Goal: Browse casually: Explore the website without a specific task or goal

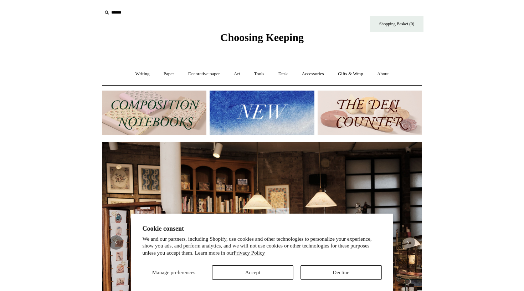
click at [336, 269] on button "Decline" at bounding box center [340, 272] width 81 height 14
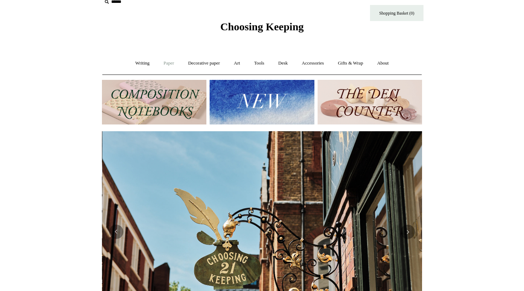
scroll to position [0, 320]
click at [165, 64] on link "Paper +" at bounding box center [169, 63] width 24 height 19
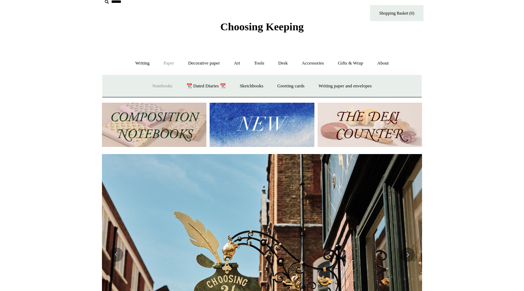
click at [154, 86] on link "Notebooks +" at bounding box center [162, 86] width 33 height 19
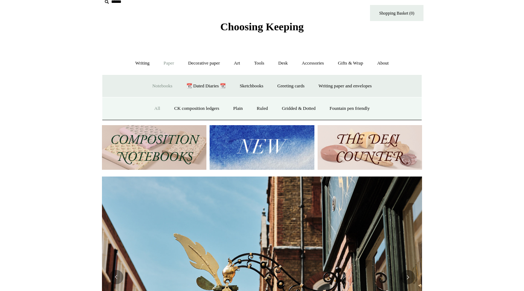
click at [151, 106] on link "All" at bounding box center [157, 108] width 19 height 19
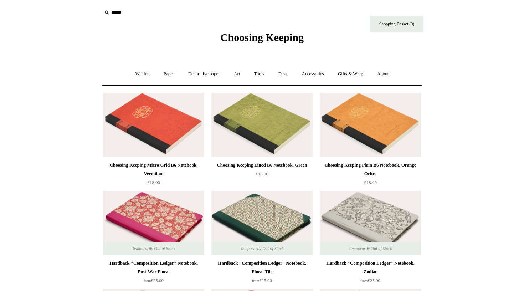
click at [154, 126] on img at bounding box center [153, 125] width 101 height 64
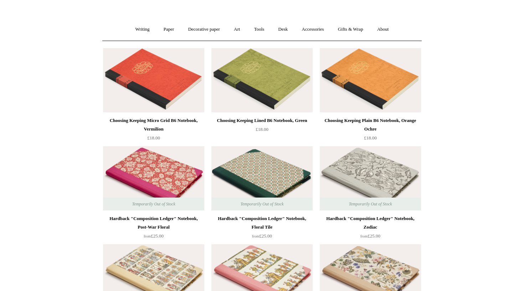
scroll to position [43, 0]
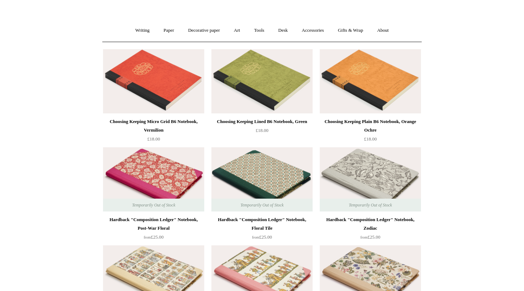
click at [406, 70] on img at bounding box center [370, 81] width 101 height 64
click at [258, 101] on img at bounding box center [261, 81] width 101 height 64
click at [130, 78] on img at bounding box center [153, 81] width 101 height 64
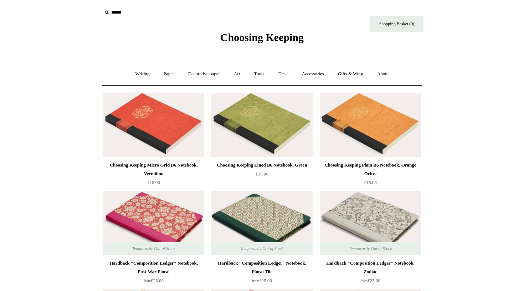
scroll to position [0, 0]
click at [160, 72] on link "Paper +" at bounding box center [169, 74] width 24 height 19
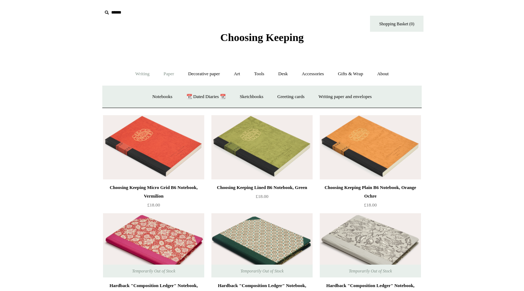
click at [145, 72] on link "Writing +" at bounding box center [142, 74] width 27 height 19
click at [135, 97] on link "Pens by brand +" at bounding box center [134, 96] width 39 height 19
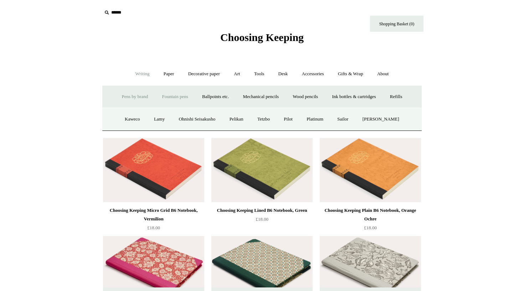
click at [172, 97] on link "Fountain pens +" at bounding box center [174, 96] width 39 height 19
click at [133, 116] on link "All" at bounding box center [136, 119] width 19 height 19
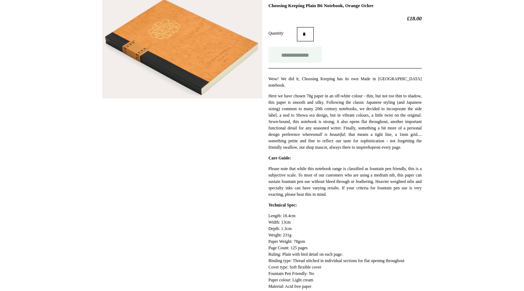
scroll to position [122, 0]
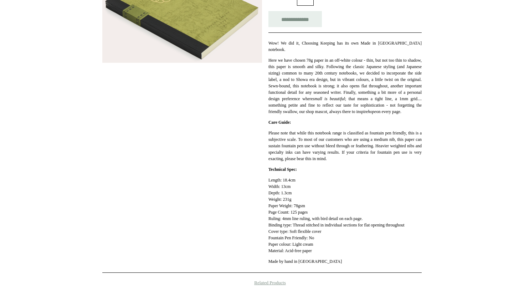
scroll to position [158, 0]
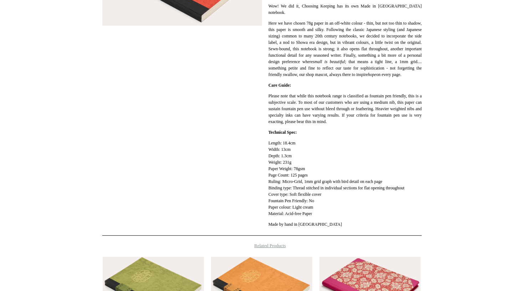
scroll to position [250, 0]
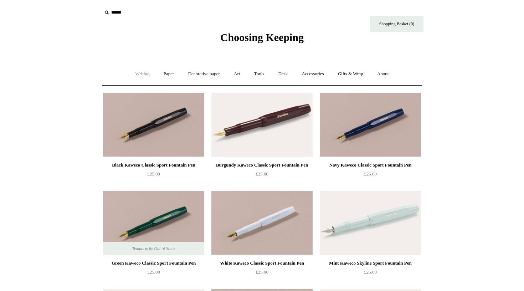
click at [139, 73] on link "Writing +" at bounding box center [142, 74] width 27 height 19
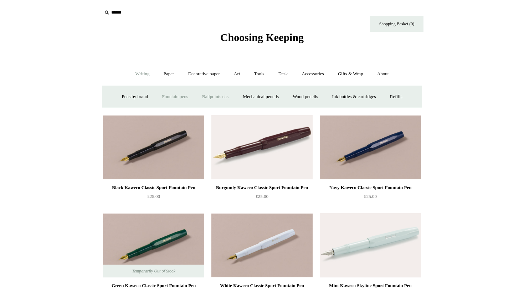
click at [209, 98] on link "Ballpoints etc. +" at bounding box center [216, 96] width 40 height 19
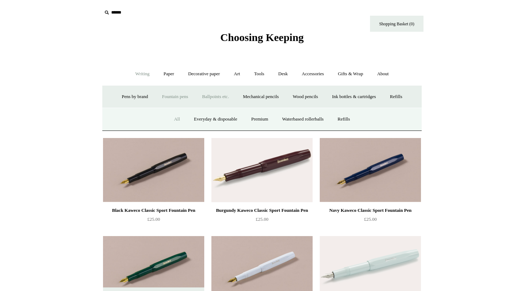
click at [171, 119] on link "All" at bounding box center [177, 119] width 19 height 19
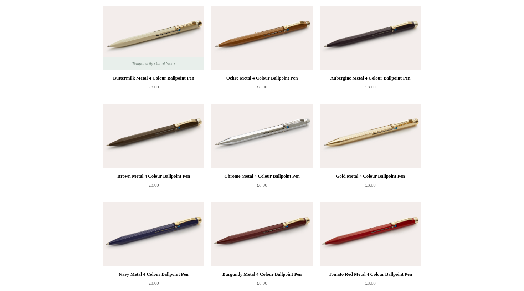
scroll to position [88, 0]
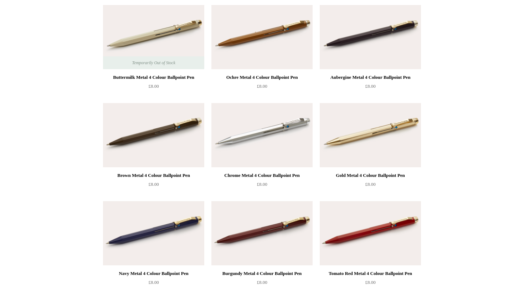
click at [355, 33] on img at bounding box center [370, 37] width 101 height 64
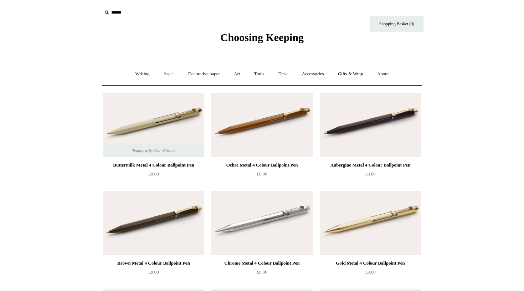
scroll to position [0, 0]
click at [158, 71] on link "Paper +" at bounding box center [169, 74] width 24 height 19
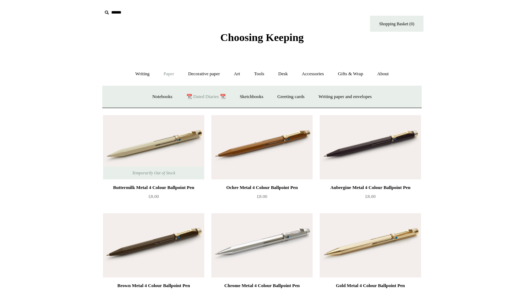
click at [204, 97] on link "📆 Dated Diaries 📆" at bounding box center [206, 96] width 52 height 19
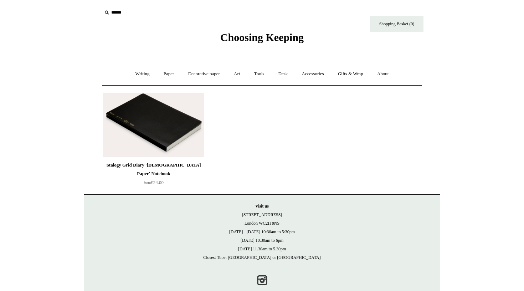
click at [161, 133] on img at bounding box center [153, 125] width 101 height 64
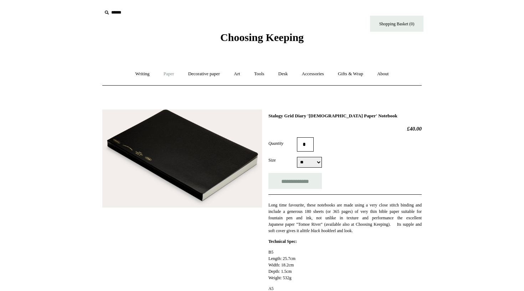
click at [161, 74] on link "Paper +" at bounding box center [169, 74] width 24 height 19
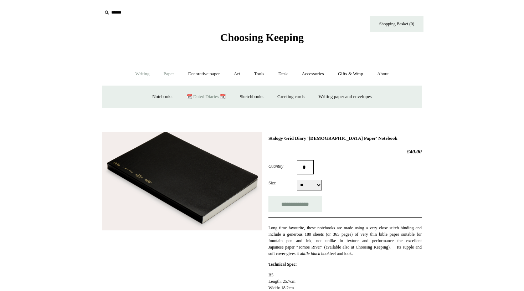
click at [142, 74] on link "Writing +" at bounding box center [142, 74] width 27 height 19
click at [225, 95] on link "Ballpoints etc. +" at bounding box center [216, 96] width 40 height 19
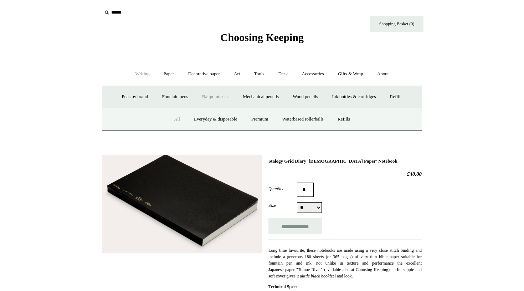
click at [170, 119] on link "All" at bounding box center [177, 119] width 19 height 19
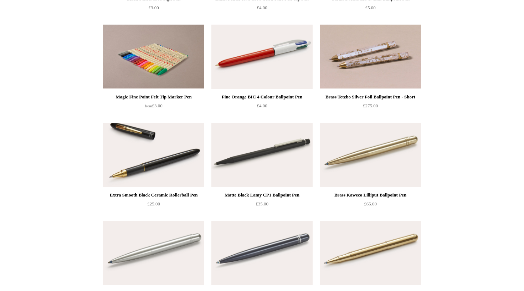
scroll to position [1545, 0]
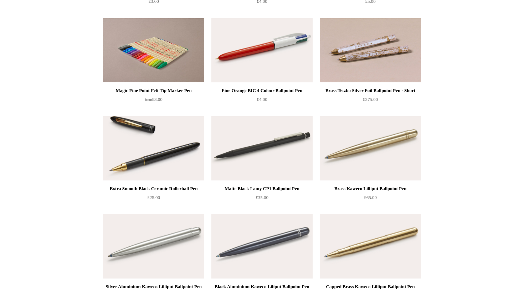
click at [145, 64] on img at bounding box center [153, 50] width 101 height 64
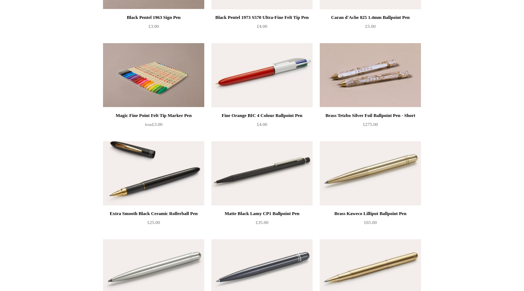
scroll to position [1522, 0]
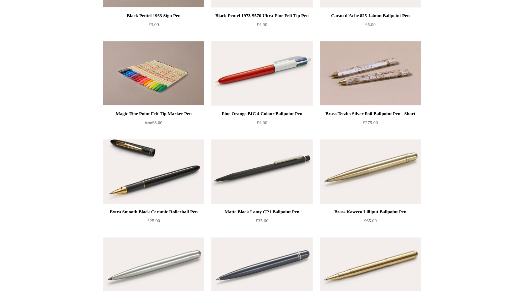
click at [126, 78] on img at bounding box center [153, 73] width 101 height 64
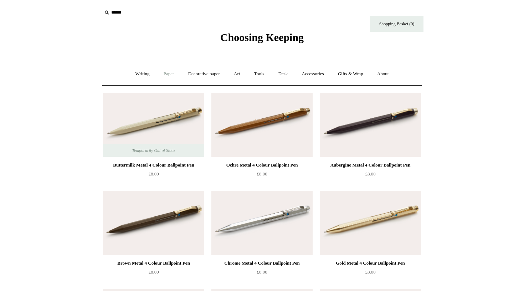
scroll to position [0, 0]
click at [140, 73] on link "Writing +" at bounding box center [142, 74] width 27 height 19
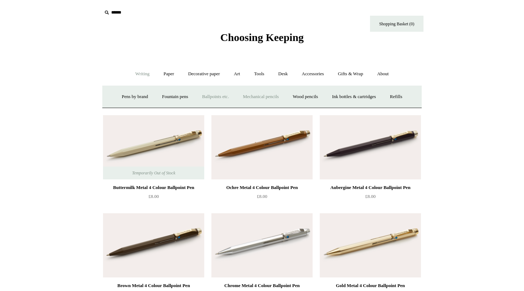
click at [252, 97] on link "Mechanical pencils +" at bounding box center [260, 96] width 49 height 19
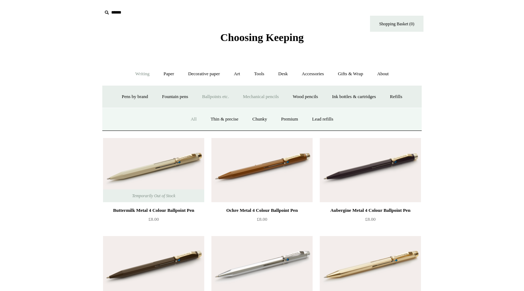
click at [191, 118] on link "All" at bounding box center [193, 119] width 19 height 19
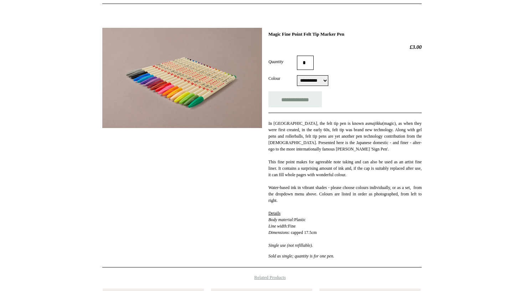
scroll to position [77, 0]
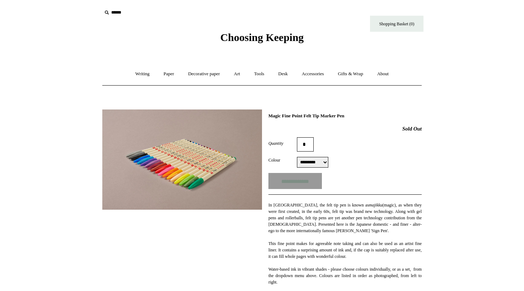
select select "*****"
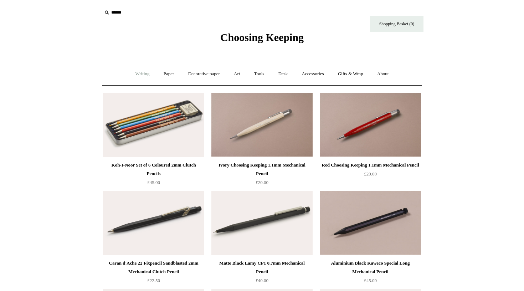
click at [140, 70] on link "Writing +" at bounding box center [142, 74] width 27 height 19
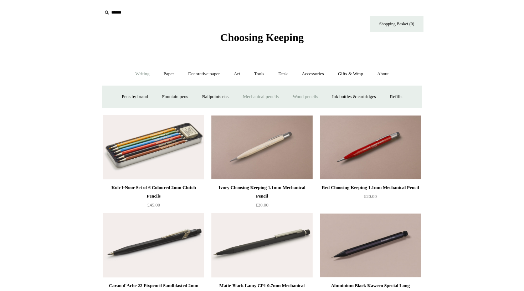
click at [300, 97] on link "Wood pencils +" at bounding box center [305, 96] width 38 height 19
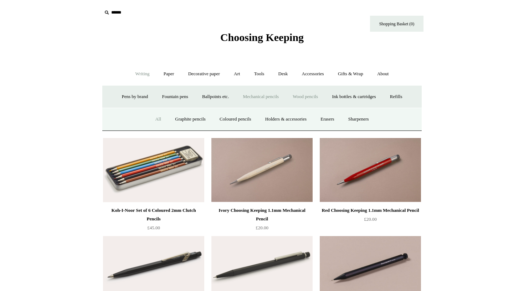
click at [151, 116] on link "All" at bounding box center [158, 119] width 19 height 19
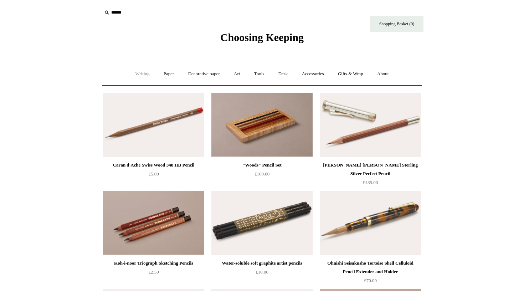
click at [140, 73] on link "Writing +" at bounding box center [142, 74] width 27 height 19
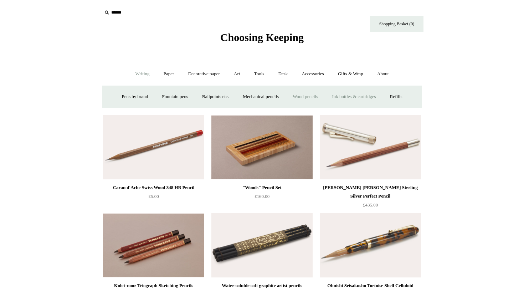
click at [344, 98] on link "Ink bottles & cartridges +" at bounding box center [353, 96] width 57 height 19
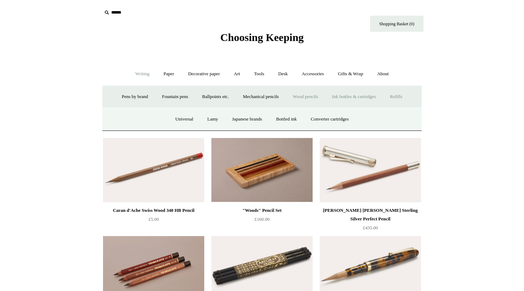
click at [405, 94] on link "Refills +" at bounding box center [396, 96] width 25 height 19
click at [164, 73] on link "Paper +" at bounding box center [169, 74] width 24 height 19
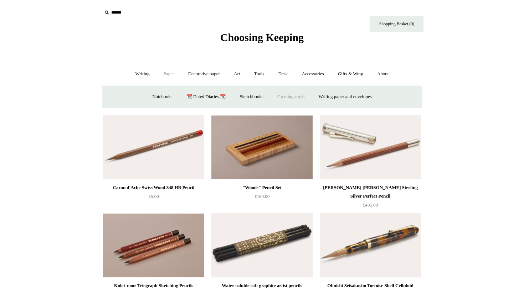
click at [280, 98] on link "Greeting cards +" at bounding box center [291, 96] width 40 height 19
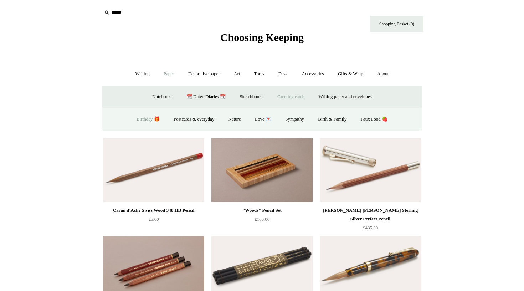
click at [137, 120] on link "Birthday 🎁" at bounding box center [148, 119] width 36 height 19
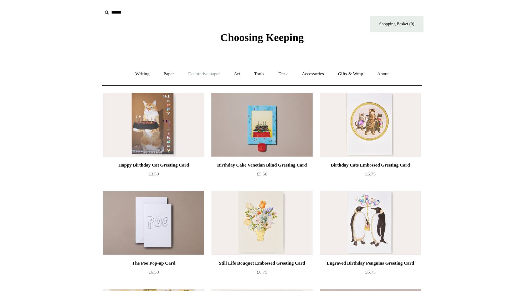
click at [188, 73] on link "Decorative paper +" at bounding box center [204, 74] width 45 height 19
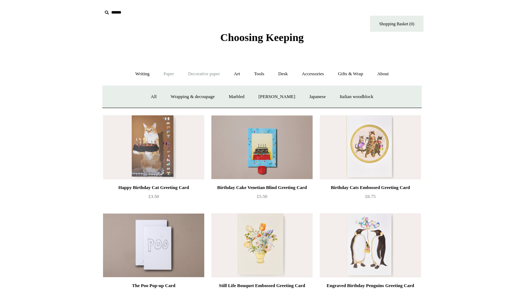
click at [167, 75] on link "Paper +" at bounding box center [169, 74] width 24 height 19
click at [293, 99] on link "Greeting cards +" at bounding box center [291, 96] width 40 height 19
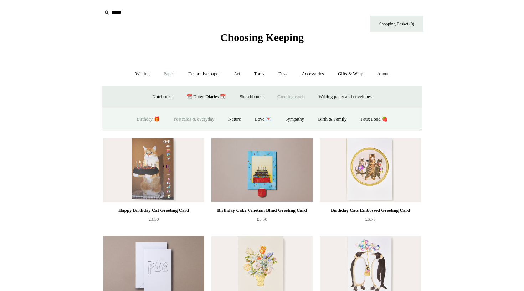
click at [203, 120] on link "Postcards & everyday" at bounding box center [193, 119] width 53 height 19
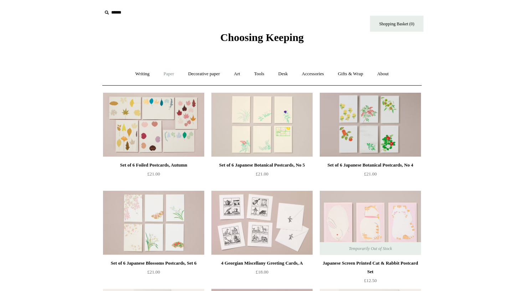
click at [170, 72] on link "Paper +" at bounding box center [169, 74] width 24 height 19
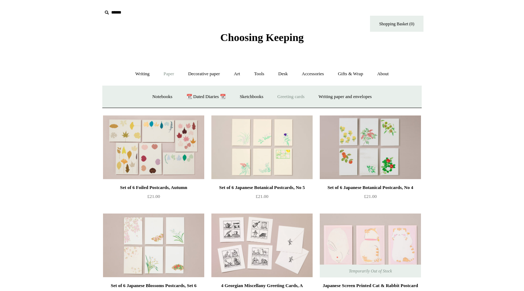
click at [282, 98] on link "Greeting cards +" at bounding box center [291, 96] width 40 height 19
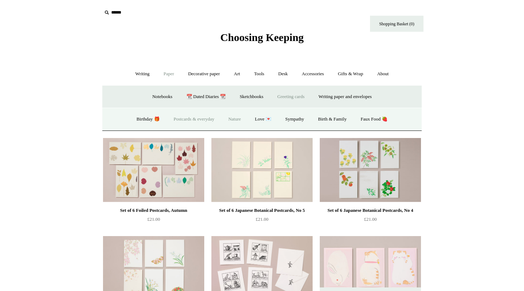
click at [234, 119] on link "Nature" at bounding box center [234, 119] width 25 height 19
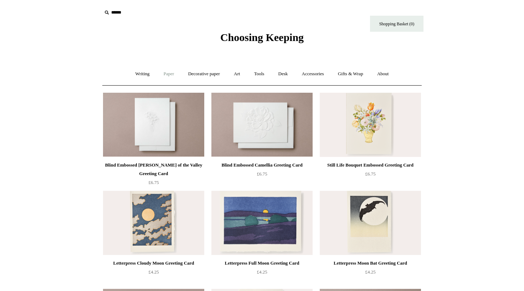
click at [164, 75] on link "Paper +" at bounding box center [169, 74] width 24 height 19
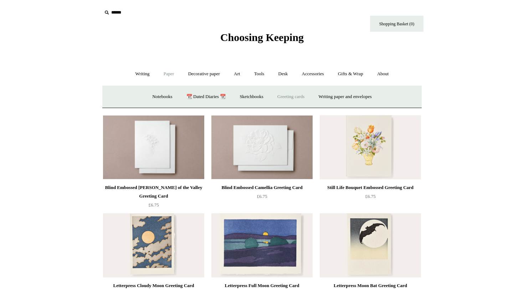
click at [287, 99] on link "Greeting cards +" at bounding box center [291, 96] width 40 height 19
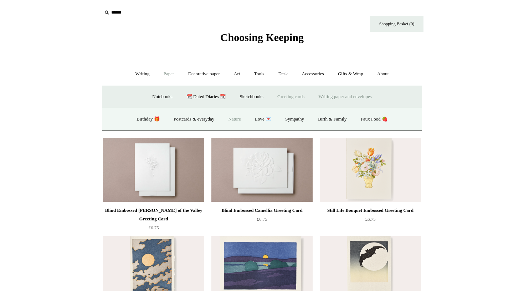
click at [336, 95] on link "Writing paper and envelopes +" at bounding box center [345, 96] width 66 height 19
click at [182, 118] on link "All" at bounding box center [187, 119] width 19 height 19
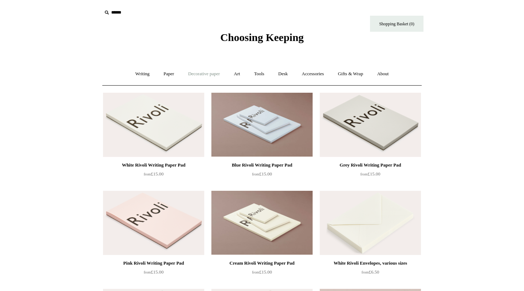
click at [209, 77] on link "Decorative paper +" at bounding box center [204, 74] width 45 height 19
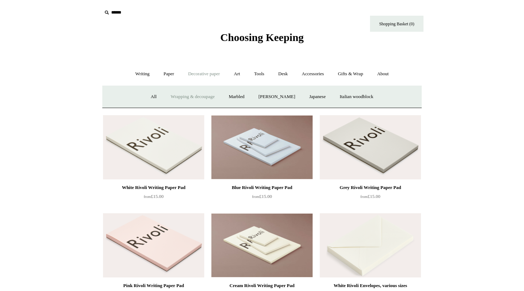
click at [191, 96] on link "Wrapping & decoupage" at bounding box center [192, 96] width 57 height 19
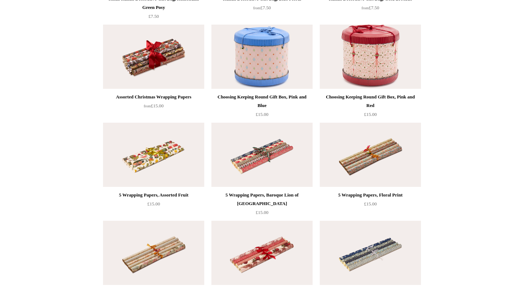
scroll to position [264, 0]
click at [268, 158] on img at bounding box center [261, 154] width 101 height 64
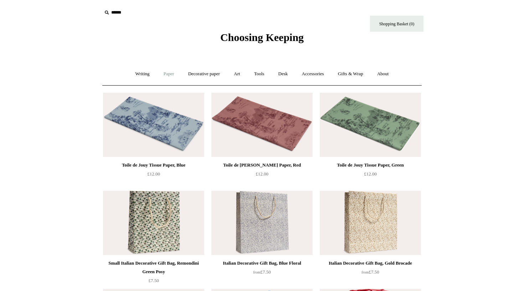
scroll to position [0, 0]
click at [194, 70] on link "Decorative paper +" at bounding box center [204, 74] width 45 height 19
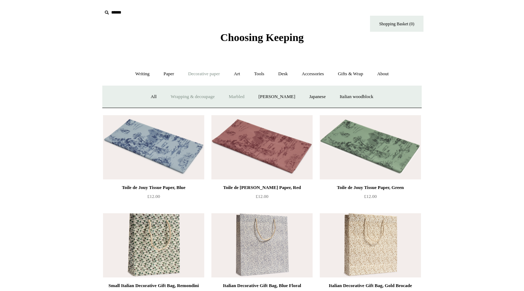
click at [234, 94] on link "Marbled" at bounding box center [236, 96] width 29 height 19
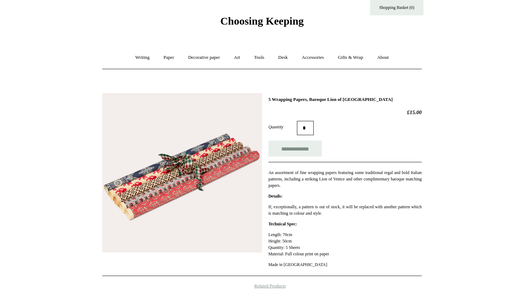
scroll to position [34, 0]
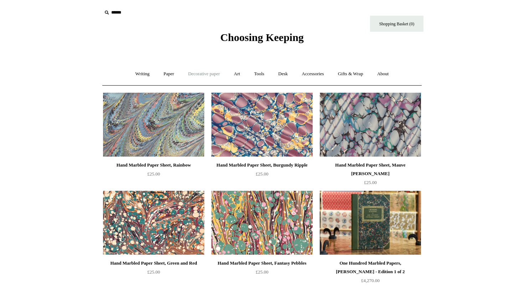
click at [191, 70] on link "Decorative paper +" at bounding box center [204, 74] width 45 height 19
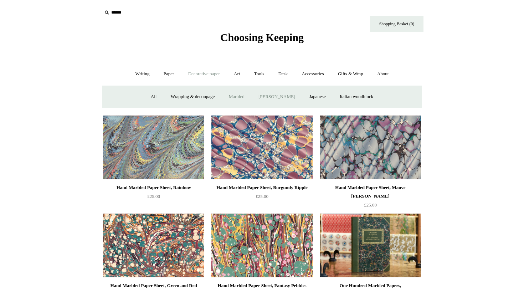
click at [264, 96] on link "[PERSON_NAME]" at bounding box center [277, 96] width 50 height 19
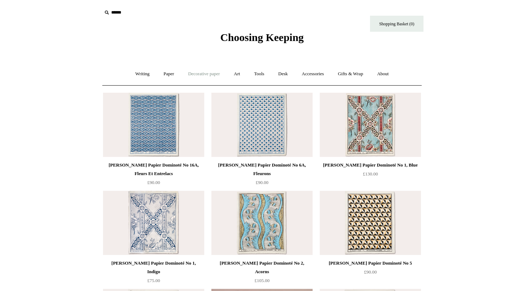
click at [206, 73] on link "Decorative paper +" at bounding box center [204, 74] width 45 height 19
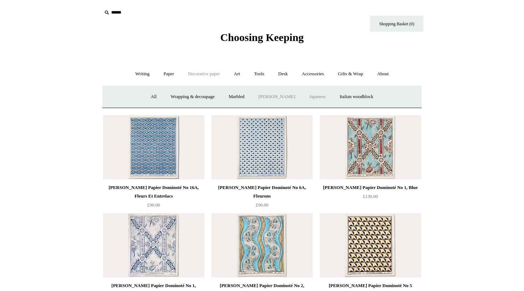
click at [319, 98] on link "Japanese" at bounding box center [317, 96] width 29 height 19
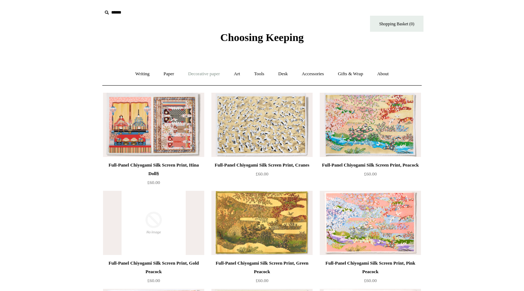
click at [215, 71] on link "Decorative paper +" at bounding box center [204, 74] width 45 height 19
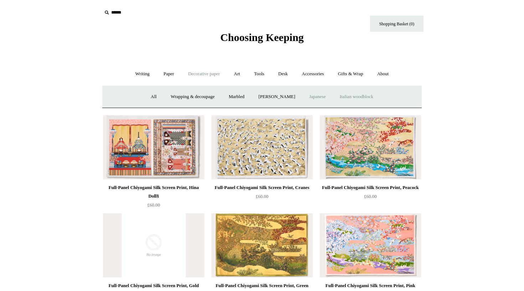
click at [373, 93] on link "Italian woodblock" at bounding box center [356, 96] width 46 height 19
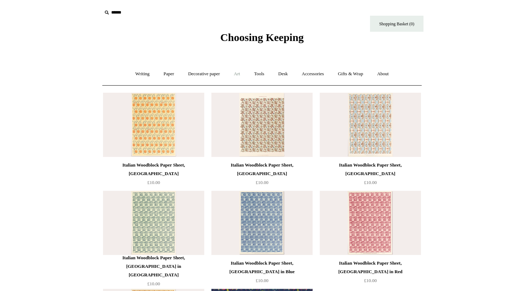
click at [238, 73] on link "Art +" at bounding box center [236, 74] width 19 height 19
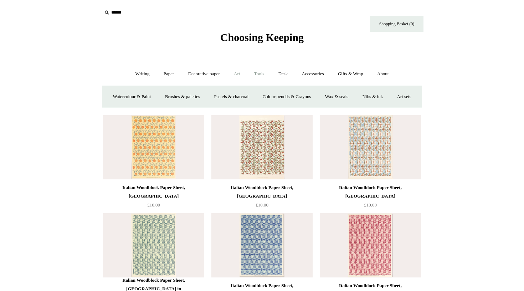
click at [267, 73] on link "Tools +" at bounding box center [259, 74] width 23 height 19
click at [131, 94] on link "Sharpeners" at bounding box center [138, 96] width 34 height 19
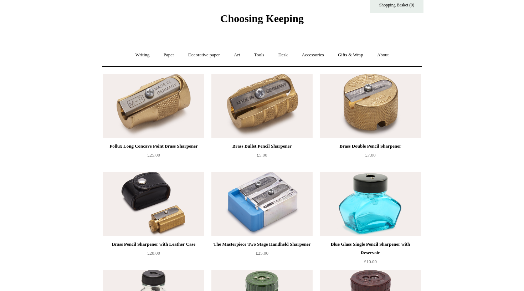
scroll to position [18, 0]
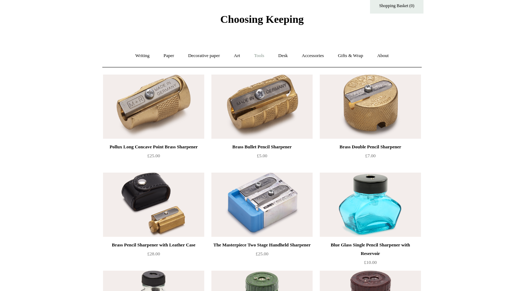
click at [266, 57] on link "Tools +" at bounding box center [259, 55] width 23 height 19
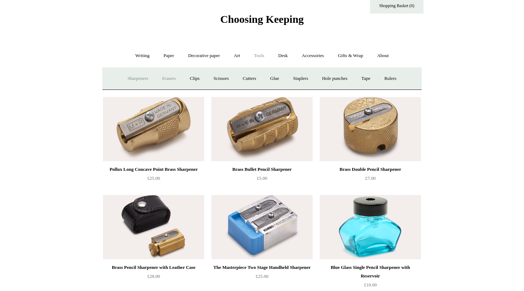
click at [163, 76] on link "Erasers" at bounding box center [169, 78] width 26 height 19
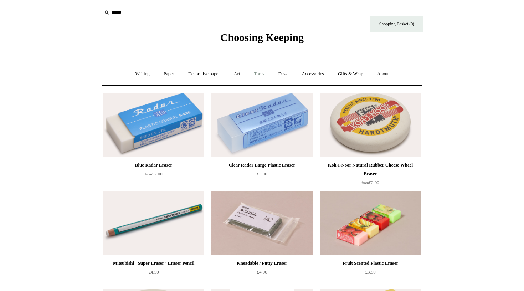
click at [256, 74] on link "Tools +" at bounding box center [259, 74] width 23 height 19
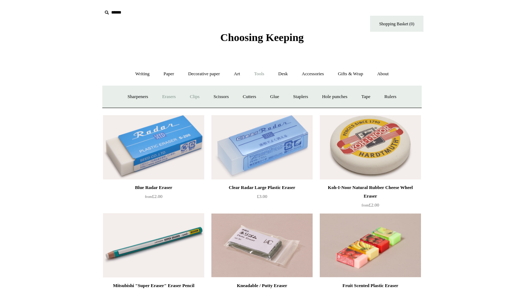
click at [191, 94] on link "Clips +" at bounding box center [194, 96] width 22 height 19
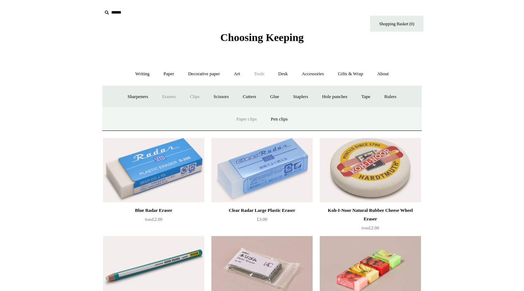
click at [245, 121] on link "Paper clips" at bounding box center [246, 119] width 33 height 19
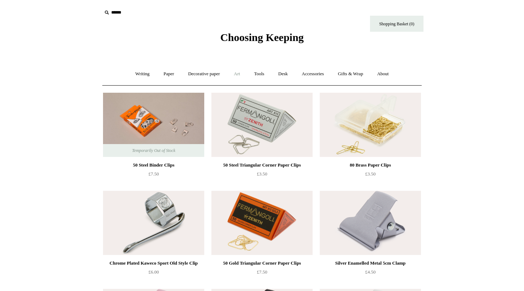
click at [235, 72] on link "Art +" at bounding box center [236, 74] width 19 height 19
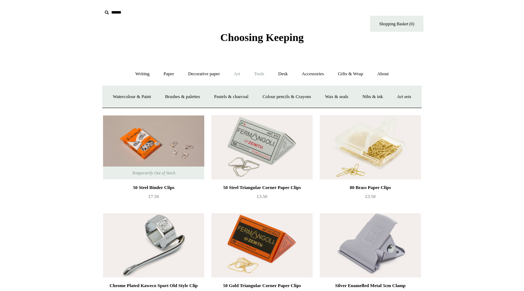
click at [256, 73] on link "Tools +" at bounding box center [259, 74] width 23 height 19
click at [192, 98] on link "Clips +" at bounding box center [194, 96] width 22 height 19
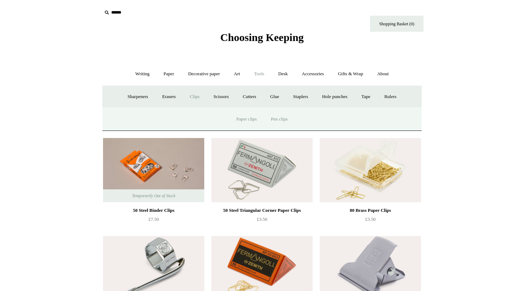
click at [279, 120] on link "Pen clips" at bounding box center [279, 119] width 30 height 19
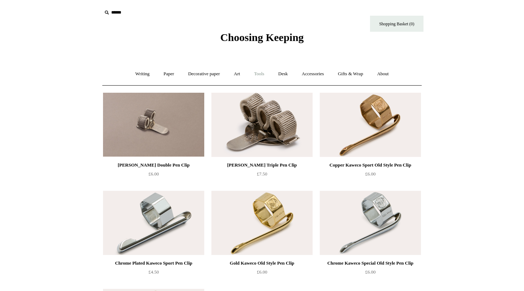
click at [257, 74] on link "Tools +" at bounding box center [259, 74] width 23 height 19
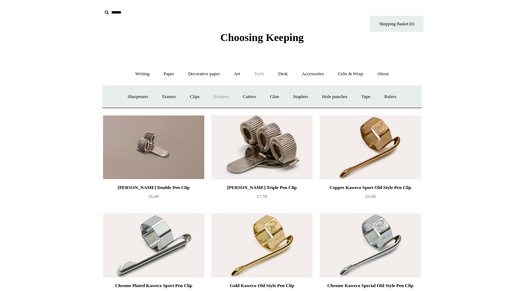
click at [218, 96] on link "Scissors" at bounding box center [221, 96] width 28 height 19
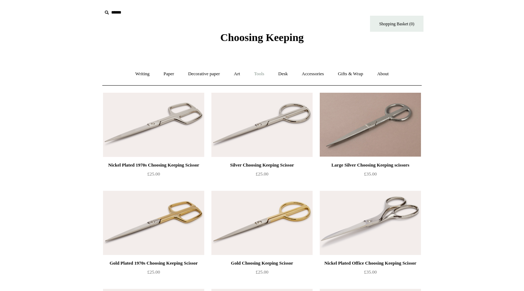
click at [258, 75] on link "Tools +" at bounding box center [259, 74] width 23 height 19
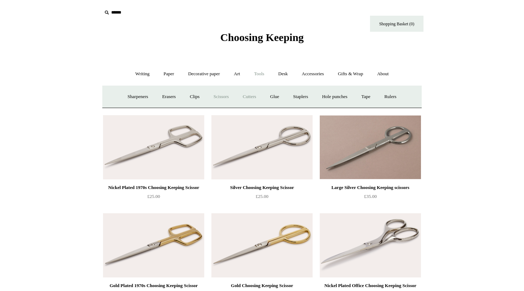
click at [260, 98] on link "Cutters" at bounding box center [249, 96] width 26 height 19
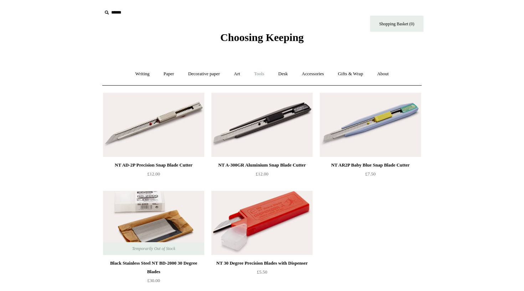
click at [257, 76] on link "Tools +" at bounding box center [259, 74] width 23 height 19
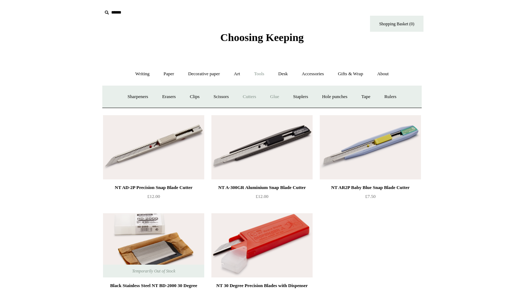
click at [278, 93] on link "Glue" at bounding box center [275, 96] width 22 height 19
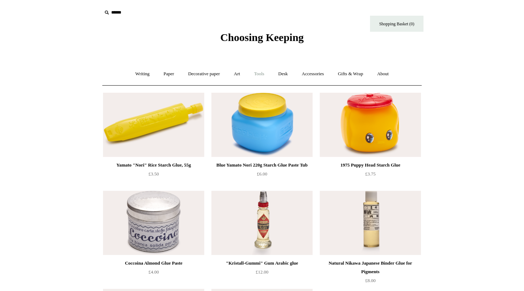
click at [260, 74] on link "Tools +" at bounding box center [259, 74] width 23 height 19
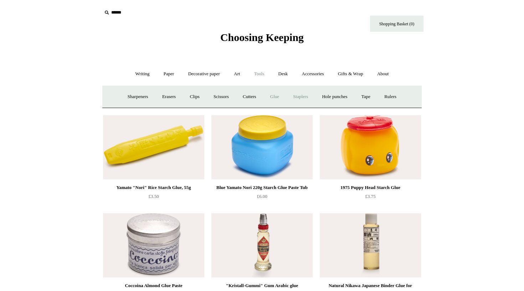
click at [303, 99] on link "Staplers +" at bounding box center [301, 96] width 28 height 19
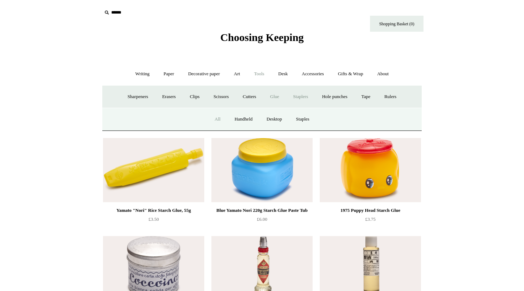
click at [217, 116] on link "All" at bounding box center [217, 119] width 19 height 19
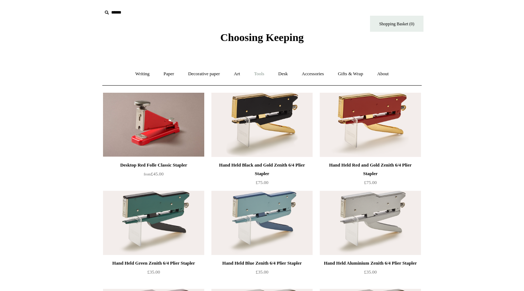
click at [254, 74] on link "Tools +" at bounding box center [259, 74] width 23 height 19
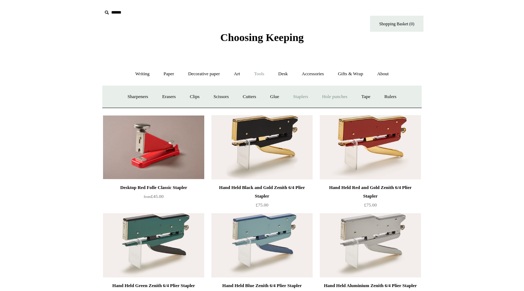
click at [333, 98] on link "Hole punches" at bounding box center [334, 96] width 38 height 19
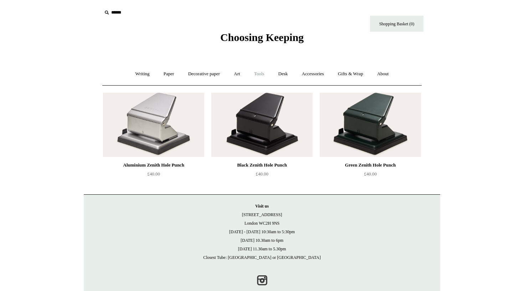
click at [263, 73] on link "Tools +" at bounding box center [259, 74] width 23 height 19
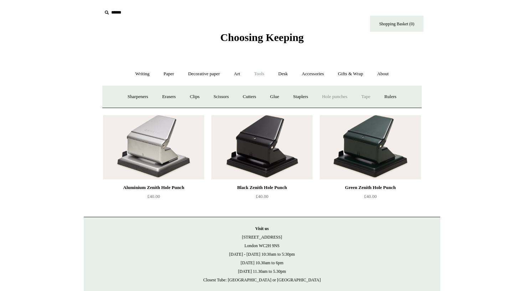
click at [374, 94] on link "Tape +" at bounding box center [366, 96] width 22 height 19
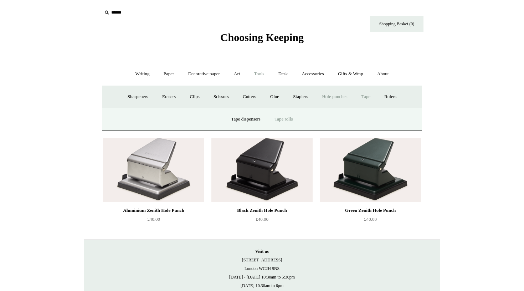
click at [288, 117] on link "Tape rolls" at bounding box center [283, 119] width 31 height 19
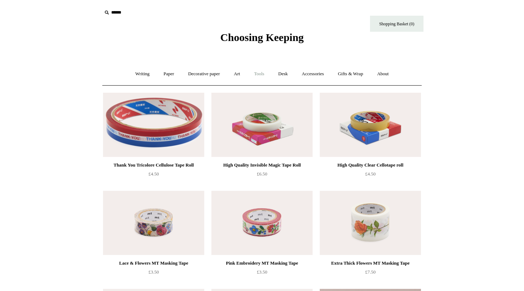
click at [260, 71] on link "Tools +" at bounding box center [259, 74] width 23 height 19
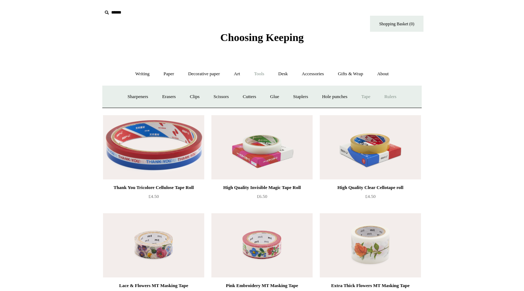
click at [399, 94] on link "Rulers" at bounding box center [390, 96] width 25 height 19
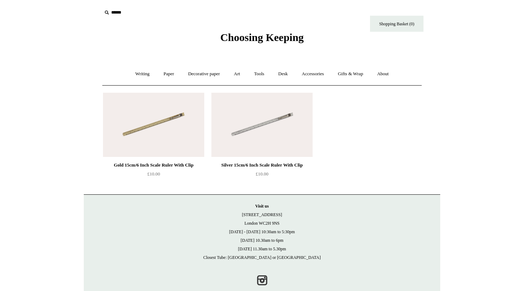
click at [133, 131] on img at bounding box center [153, 125] width 101 height 64
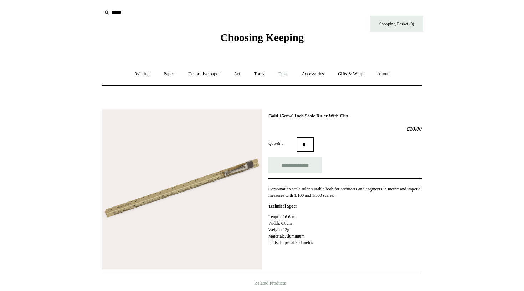
click at [287, 74] on link "Desk +" at bounding box center [283, 74] width 22 height 19
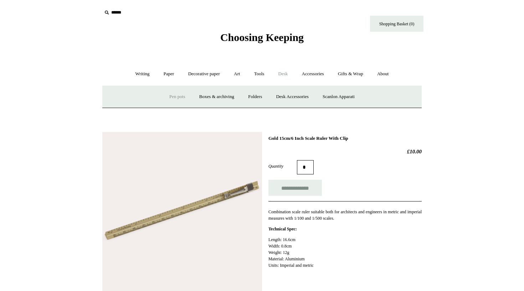
click at [180, 94] on link "Pen pots" at bounding box center [177, 96] width 29 height 19
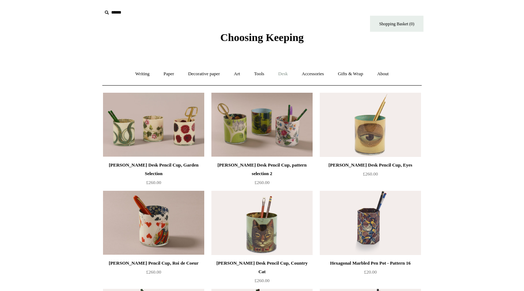
click at [288, 74] on link "Desk +" at bounding box center [283, 74] width 22 height 19
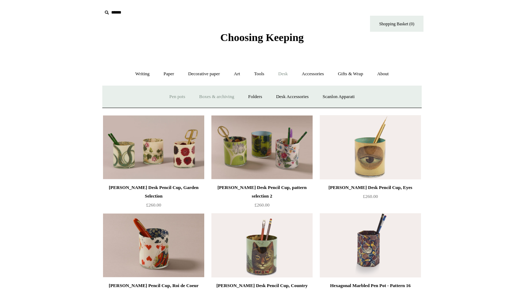
click at [222, 96] on link "Boxes & archiving" at bounding box center [217, 96] width 48 height 19
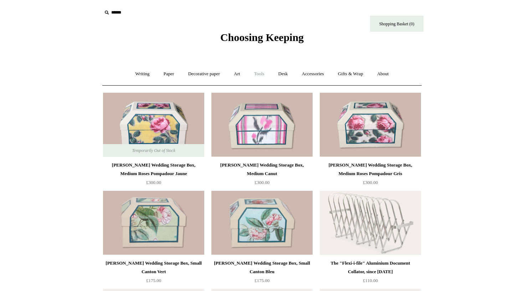
click at [264, 72] on link "Tools +" at bounding box center [259, 74] width 23 height 19
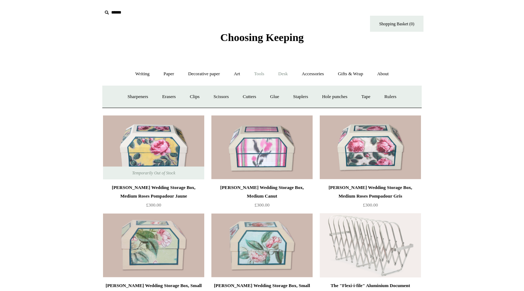
click at [282, 73] on link "Desk +" at bounding box center [283, 74] width 22 height 19
click at [256, 94] on link "Folders" at bounding box center [255, 96] width 27 height 19
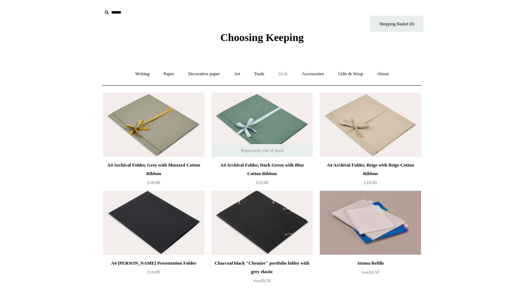
click at [284, 71] on link "Desk +" at bounding box center [283, 74] width 22 height 19
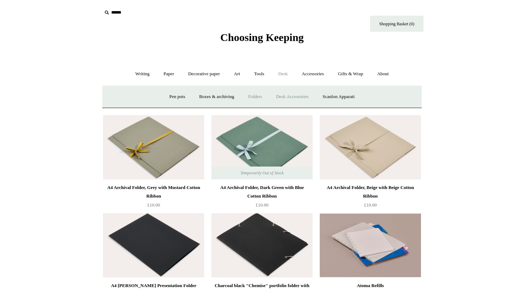
click at [295, 98] on link "Desk Accessories" at bounding box center [291, 96] width 45 height 19
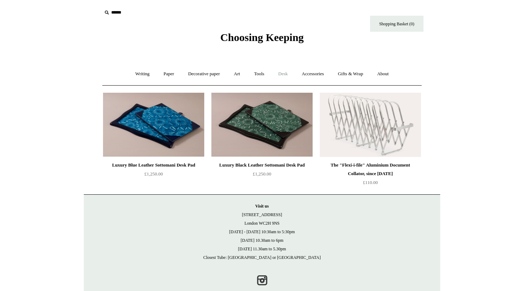
click at [283, 73] on link "Desk +" at bounding box center [283, 74] width 22 height 19
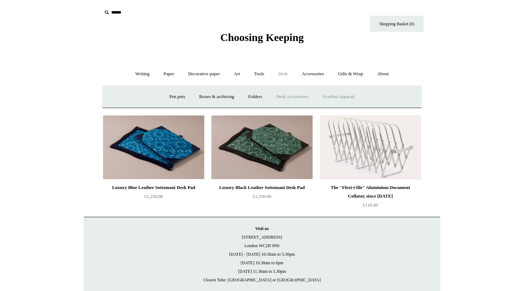
click at [345, 97] on link "Scanlon Apparati" at bounding box center [338, 96] width 45 height 19
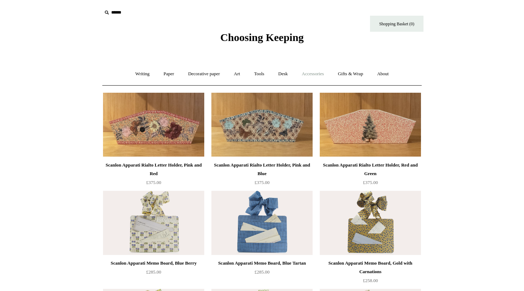
click at [323, 70] on link "Accessories +" at bounding box center [312, 74] width 35 height 19
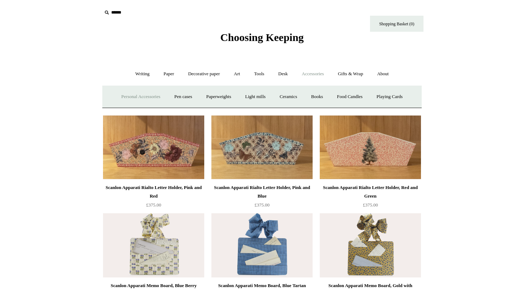
click at [145, 98] on link "Personal Accessories +" at bounding box center [141, 96] width 52 height 19
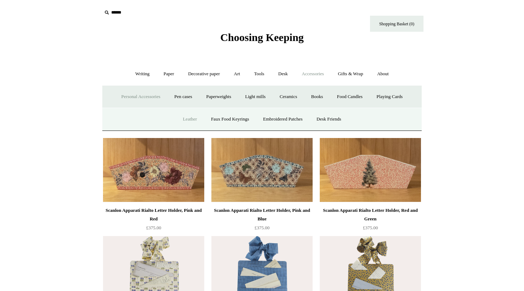
click at [190, 114] on link "Leather" at bounding box center [189, 119] width 27 height 19
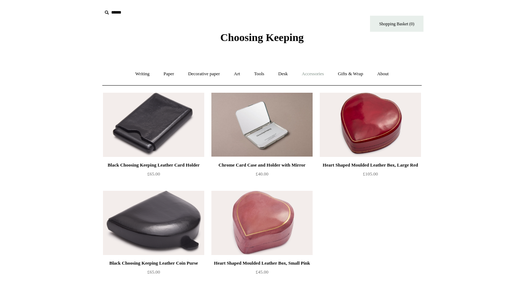
click at [327, 73] on link "Accessories +" at bounding box center [312, 74] width 35 height 19
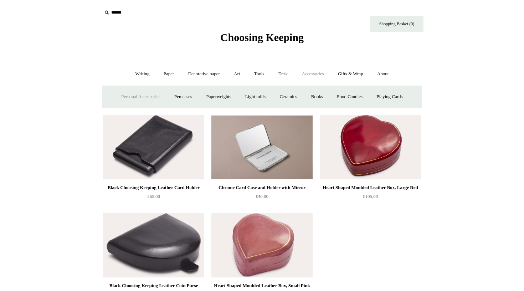
click at [123, 96] on link "Personal Accessories +" at bounding box center [141, 96] width 52 height 19
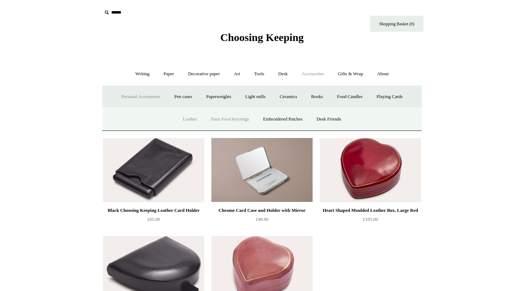
click at [223, 119] on link "Faux Food Keyrings" at bounding box center [230, 119] width 51 height 19
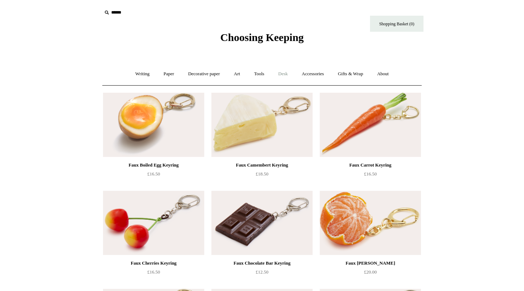
click at [285, 75] on link "Desk +" at bounding box center [283, 74] width 22 height 19
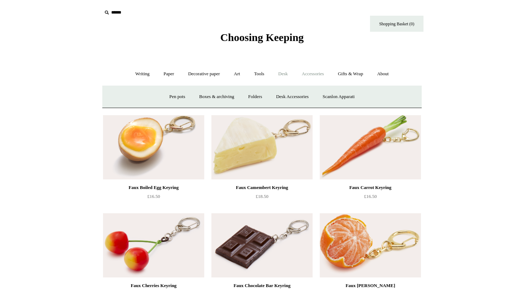
click at [312, 77] on link "Accessories +" at bounding box center [312, 74] width 35 height 19
click at [154, 94] on link "Personal Accessories +" at bounding box center [141, 96] width 52 height 19
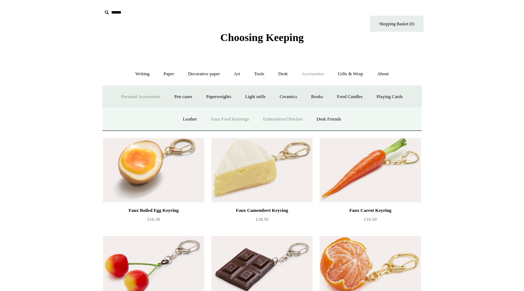
click at [283, 118] on link "Embroidered Patches" at bounding box center [283, 119] width 52 height 19
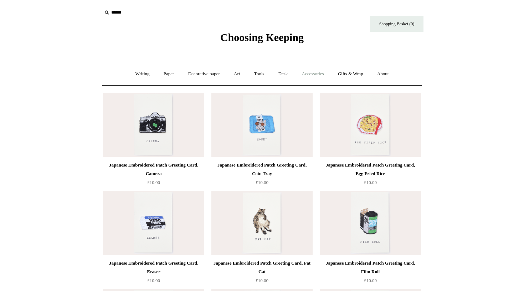
click at [318, 76] on link "Accessories +" at bounding box center [312, 74] width 35 height 19
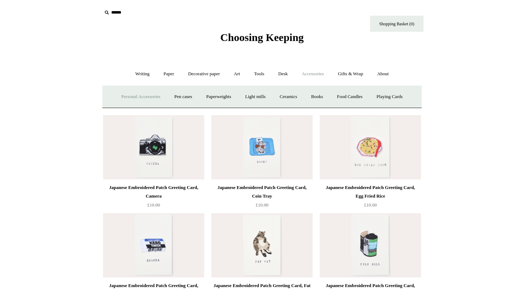
click at [154, 96] on link "Personal Accessories +" at bounding box center [141, 96] width 52 height 19
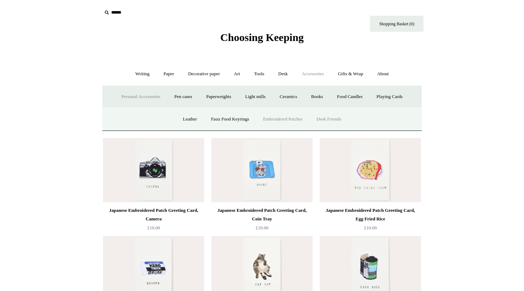
click at [325, 122] on link "Desk Friends" at bounding box center [328, 119] width 37 height 19
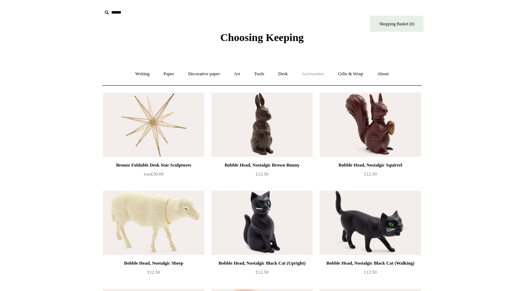
click at [311, 74] on link "Accessories +" at bounding box center [312, 74] width 35 height 19
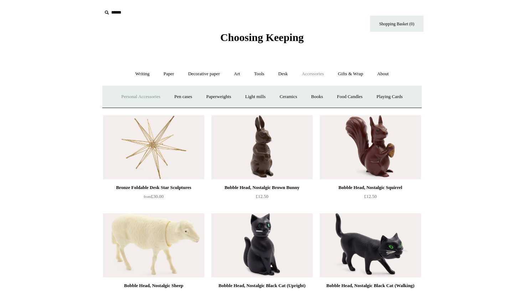
click at [149, 96] on link "Personal Accessories +" at bounding box center [141, 96] width 52 height 19
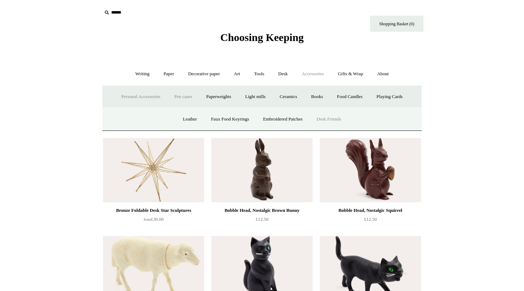
click at [181, 94] on link "Pen cases" at bounding box center [183, 96] width 31 height 19
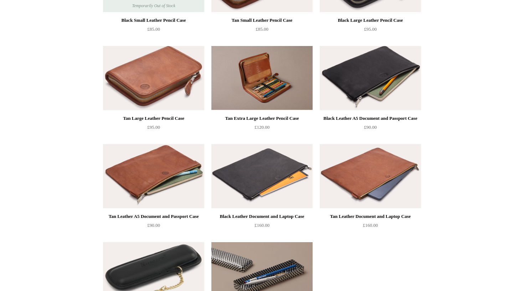
scroll to position [620, 0]
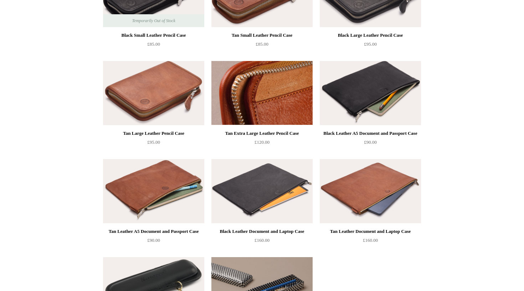
click at [255, 106] on img at bounding box center [261, 93] width 101 height 64
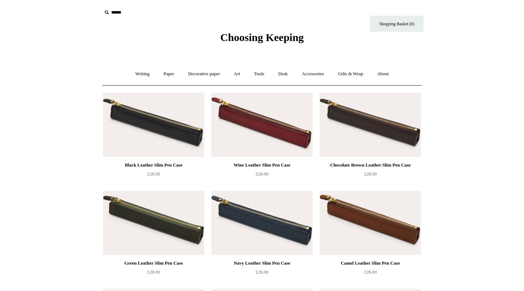
scroll to position [0, 0]
click at [310, 76] on link "Accessories +" at bounding box center [312, 74] width 35 height 19
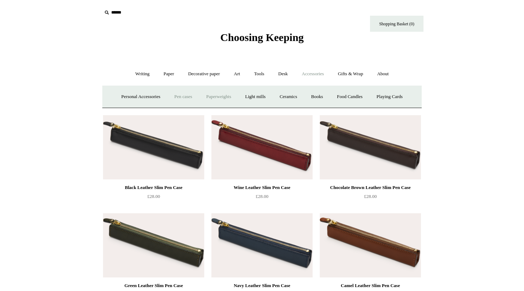
click at [224, 94] on link "Paperweights +" at bounding box center [219, 96] width 38 height 19
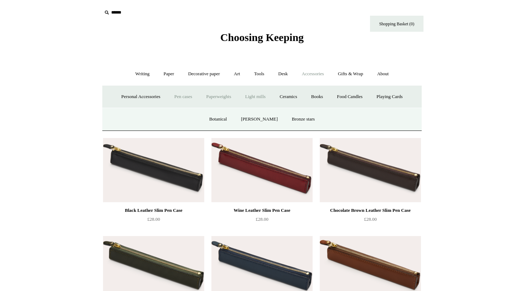
click at [256, 96] on link "Light mills" at bounding box center [255, 96] width 33 height 19
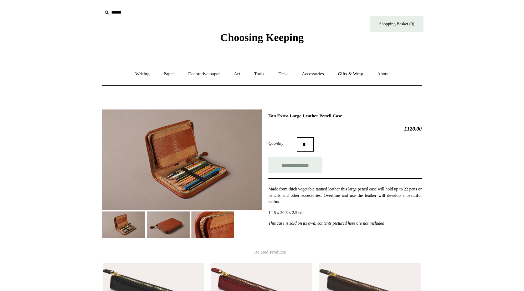
click at [118, 220] on img at bounding box center [123, 224] width 43 height 27
click at [179, 228] on img at bounding box center [168, 224] width 43 height 27
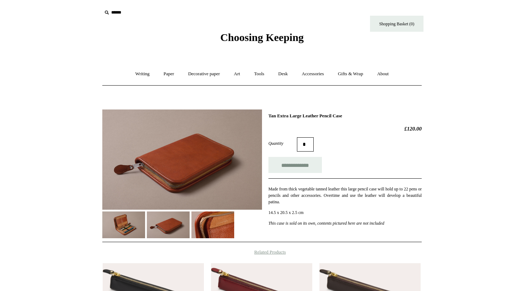
click at [215, 229] on img at bounding box center [212, 224] width 43 height 27
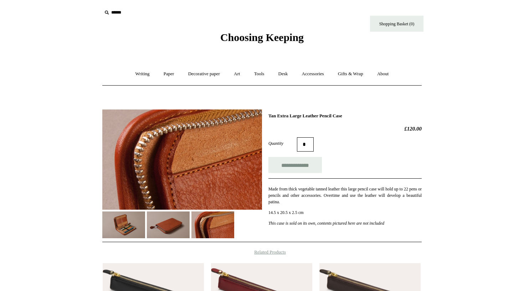
click at [161, 231] on img at bounding box center [168, 224] width 43 height 27
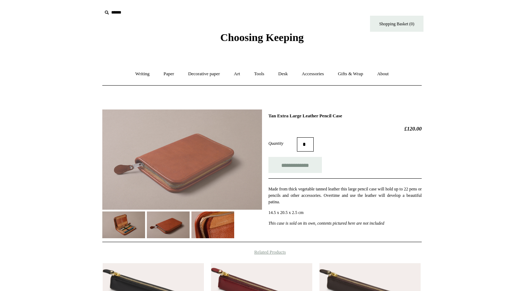
click at [132, 231] on img at bounding box center [123, 224] width 43 height 27
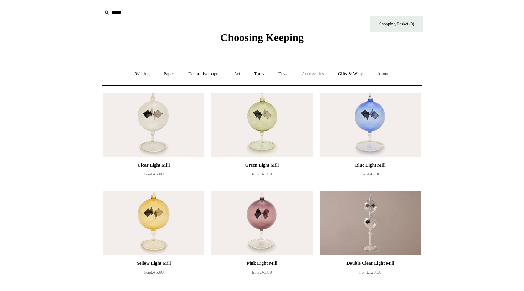
click at [313, 75] on link "Accessories +" at bounding box center [312, 74] width 35 height 19
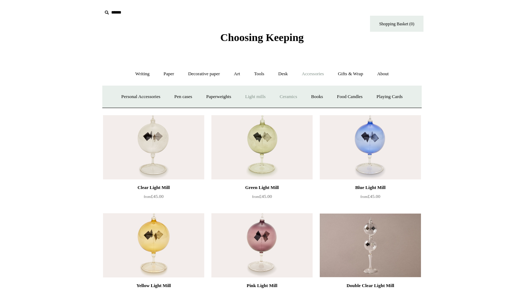
click at [291, 96] on link "Ceramics +" at bounding box center [288, 96] width 30 height 19
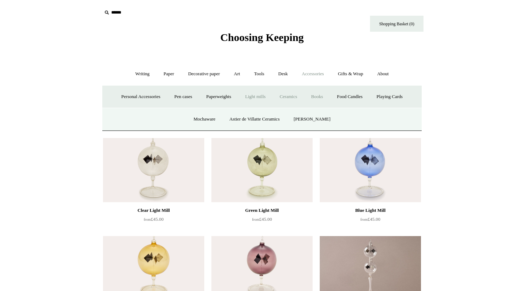
click at [321, 101] on link "Books" at bounding box center [317, 96] width 25 height 19
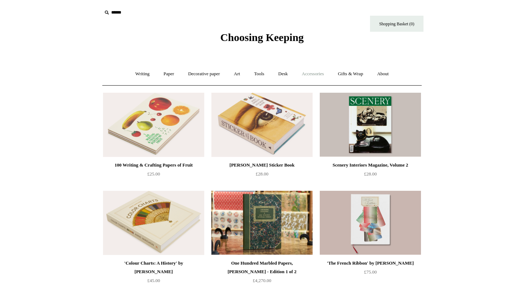
click at [308, 77] on link "Accessories +" at bounding box center [312, 74] width 35 height 19
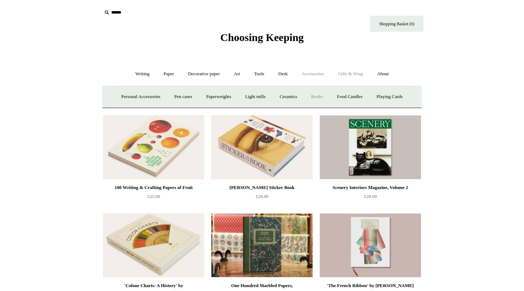
click at [348, 75] on link "Gifts & Wrap +" at bounding box center [350, 74] width 38 height 19
click at [241, 95] on link "Ribbon 🎀" at bounding box center [243, 96] width 34 height 19
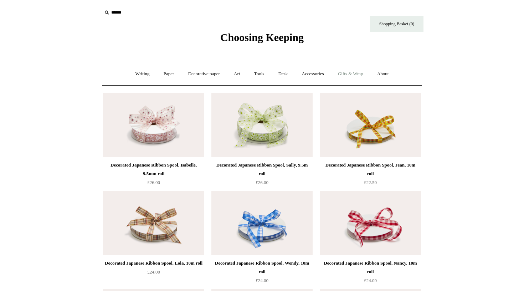
click at [351, 74] on link "Gifts & Wrap +" at bounding box center [350, 74] width 38 height 19
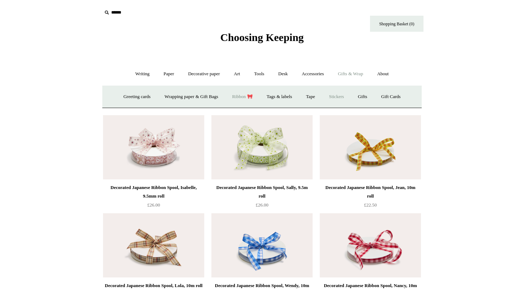
click at [349, 96] on link "Stickers" at bounding box center [337, 96] width 28 height 19
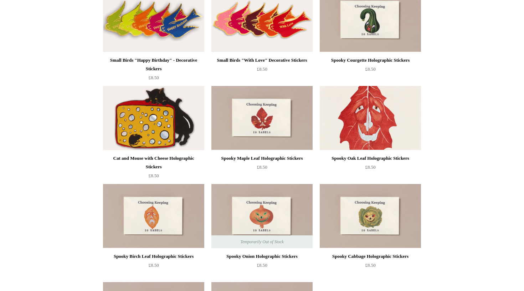
scroll to position [295, 0]
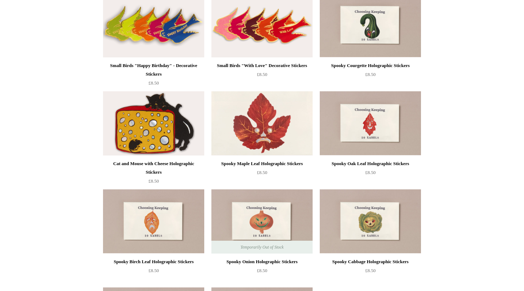
click at [288, 130] on img at bounding box center [261, 123] width 101 height 64
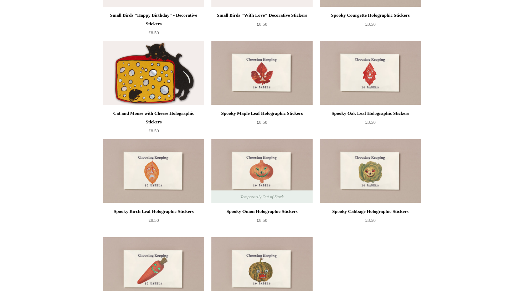
scroll to position [348, 0]
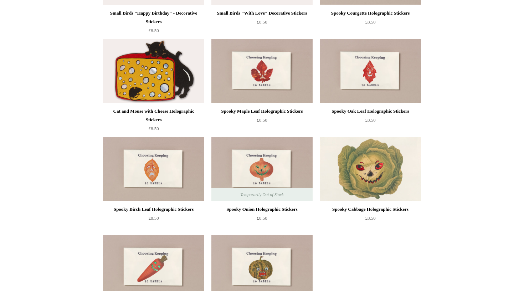
click at [358, 169] on img at bounding box center [370, 169] width 101 height 64
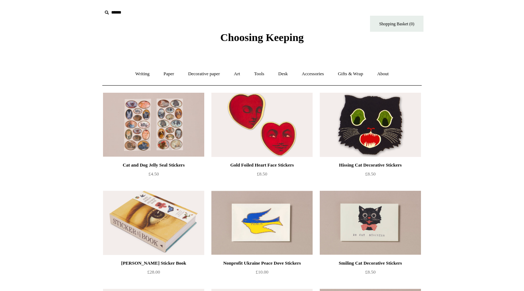
scroll to position [0, 0]
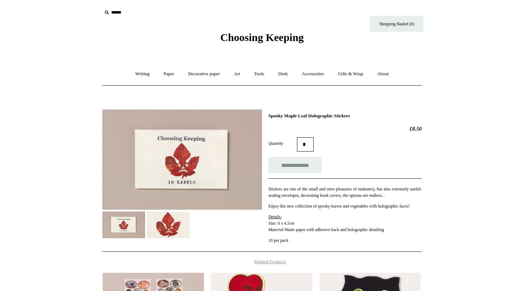
click at [170, 224] on img at bounding box center [168, 224] width 43 height 27
